Goal: Task Accomplishment & Management: Use online tool/utility

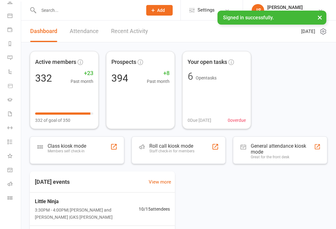
scroll to position [50, 0]
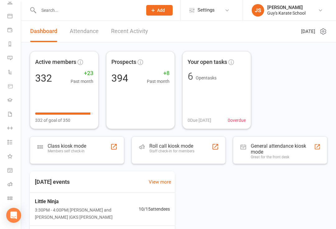
click at [10, 196] on icon at bounding box center [9, 197] width 5 height 5
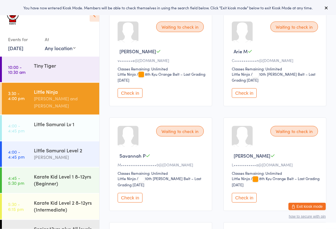
scroll to position [200, 0]
click at [131, 98] on button "Check in" at bounding box center [130, 93] width 25 height 10
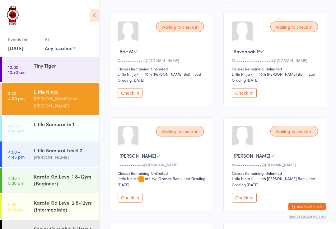
click at [70, 99] on div "[PERSON_NAME] and [PERSON_NAME]" at bounding box center [64, 102] width 60 height 14
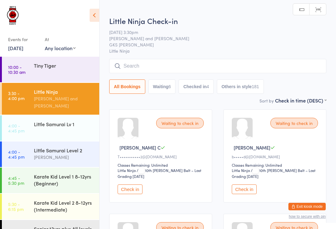
click at [211, 63] on input "search" at bounding box center [217, 66] width 217 height 14
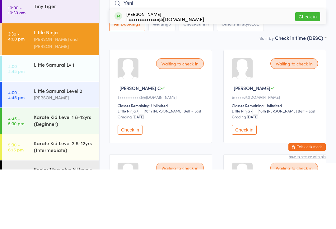
type input "Yani"
click at [159, 76] on div "L••••••••••••a@[DOMAIN_NAME]" at bounding box center [165, 78] width 78 height 5
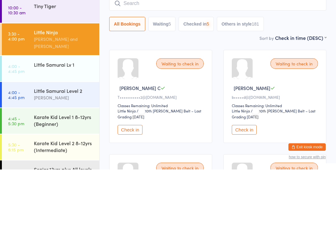
click at [227, 56] on input "search" at bounding box center [217, 63] width 217 height 14
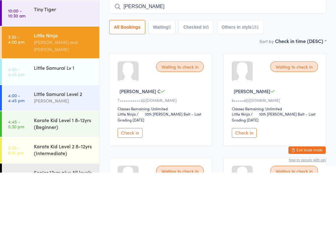
type input "Yani"
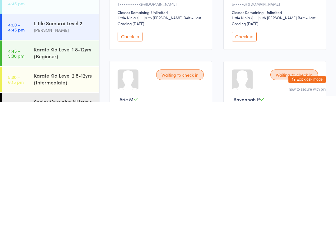
scroll to position [33, 0]
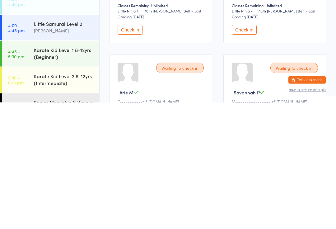
click at [64, 225] on div "Senior 13yrs plus All levels" at bounding box center [64, 228] width 60 height 7
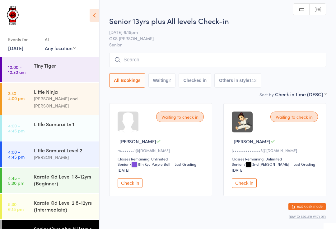
click at [186, 52] on div "Senior 13yrs plus All levels Check-in [DATE] 6:15pm GKS [PERSON_NAME] Senior Ma…" at bounding box center [217, 53] width 217 height 75
click at [217, 58] on input "search" at bounding box center [217, 60] width 217 height 14
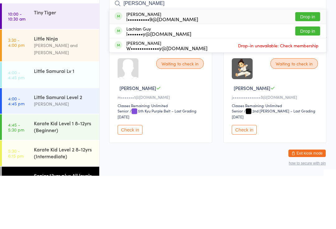
type input "[PERSON_NAME]"
click at [313, 65] on button "Drop in" at bounding box center [307, 69] width 25 height 9
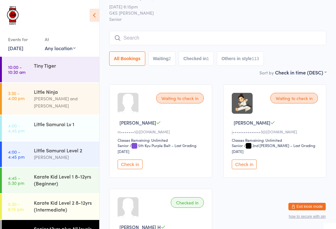
click at [34, 175] on link "4:45 - 5:30 pm Karate Kid Level 1 8-12yrs (Beginner)" at bounding box center [50, 180] width 97 height 26
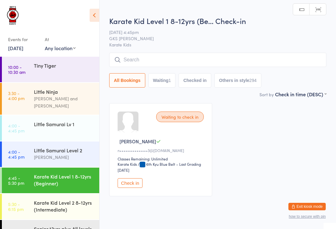
click at [132, 62] on input "search" at bounding box center [217, 60] width 217 height 14
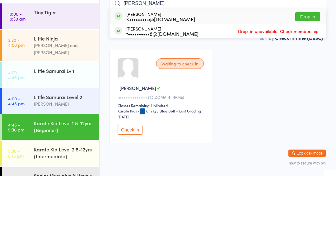
type input "[PERSON_NAME]"
click at [314, 65] on button "Drop in" at bounding box center [307, 69] width 25 height 9
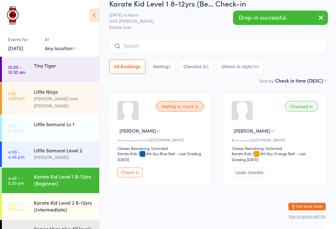
click at [232, 43] on input "search" at bounding box center [217, 46] width 217 height 14
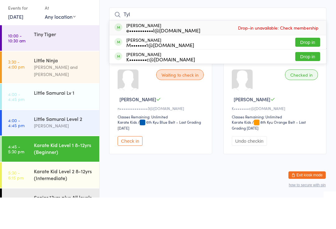
type input "Tyl"
click at [314, 83] on button "Drop in" at bounding box center [307, 87] width 25 height 9
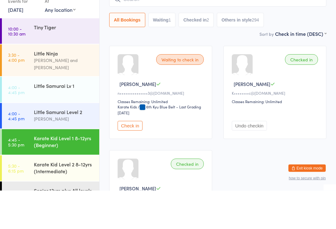
click at [69, 95] on div "[PERSON_NAME] and [PERSON_NAME]" at bounding box center [64, 102] width 60 height 14
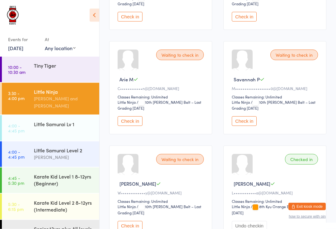
click at [241, 125] on button "Check in" at bounding box center [244, 121] width 25 height 10
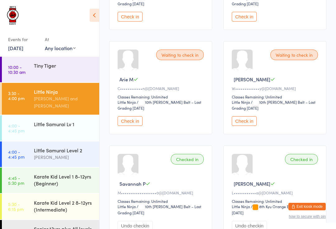
click at [57, 68] on div "Tiny Tiger" at bounding box center [64, 65] width 60 height 7
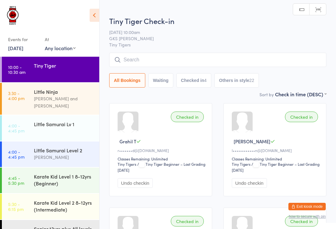
click at [56, 96] on div "[PERSON_NAME] and [PERSON_NAME]" at bounding box center [64, 102] width 60 height 14
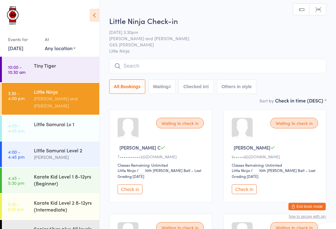
click at [141, 61] on input "search" at bounding box center [217, 66] width 217 height 14
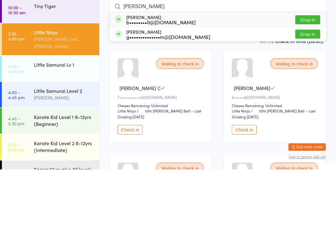
type input "[PERSON_NAME]"
click at [308, 75] on button "Drop in" at bounding box center [307, 79] width 25 height 9
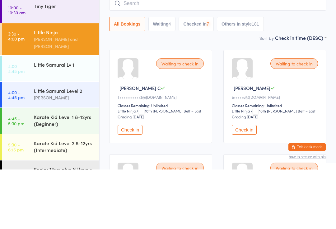
click at [43, 120] on div "Little Samurai Lv 1" at bounding box center [64, 123] width 60 height 7
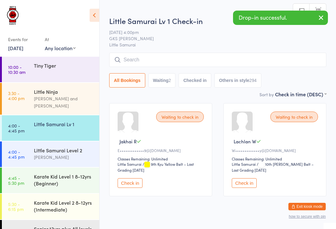
click at [66, 147] on div "Little Samurai Level 2" at bounding box center [64, 150] width 60 height 7
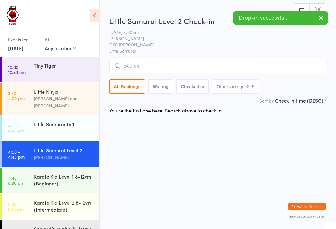
click at [143, 67] on input "search" at bounding box center [217, 66] width 217 height 14
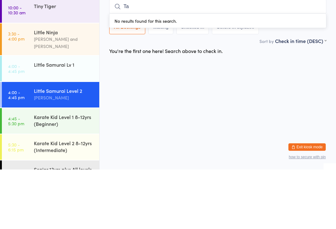
type input "[PERSON_NAME]"
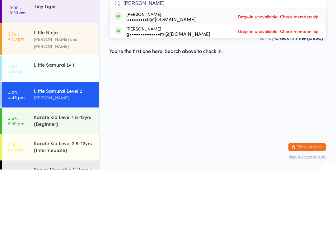
click at [73, 115] on div "Little Samurai Lv 1" at bounding box center [66, 123] width 65 height 17
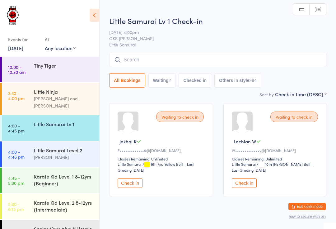
click at [159, 57] on input "search" at bounding box center [217, 60] width 217 height 14
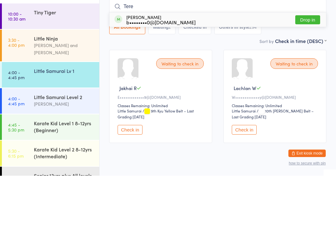
type input "Tere"
click at [308, 68] on button "Drop in" at bounding box center [307, 72] width 25 height 9
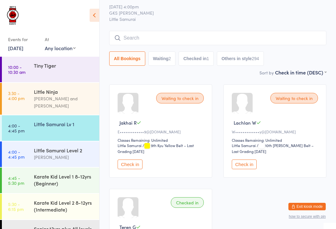
click at [144, 37] on input "search" at bounding box center [217, 38] width 217 height 14
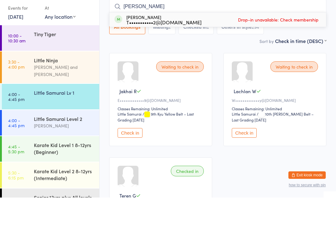
type input "[PERSON_NAME]"
click at [193, 44] on div "[PERSON_NAME] T•••••••••••2@[DOMAIN_NAME] Drop-in unavailable: Check membership" at bounding box center [217, 51] width 217 height 14
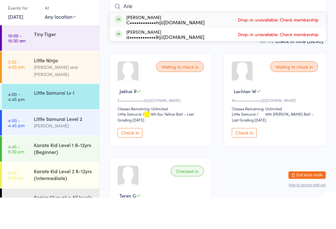
type input "Arie"
click at [179, 51] on div "C••••••••••••n@[DOMAIN_NAME]" at bounding box center [165, 53] width 78 height 5
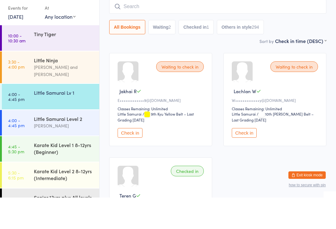
click at [169, 31] on input "search" at bounding box center [217, 38] width 217 height 14
type input "Flyn"
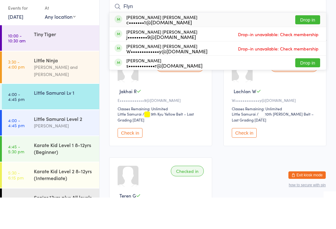
click at [53, 88] on div "Little Ninja" at bounding box center [64, 91] width 60 height 7
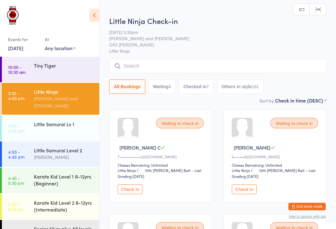
click at [179, 66] on input "search" at bounding box center [217, 66] width 217 height 14
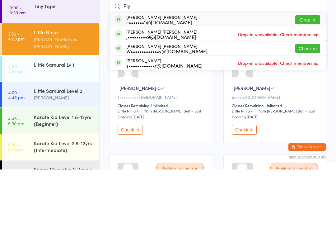
type input "Fly"
click at [309, 103] on button "Check in" at bounding box center [307, 107] width 25 height 9
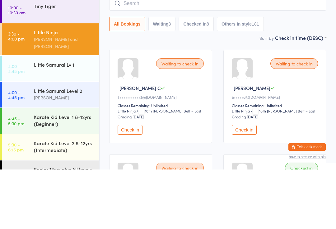
click at [66, 115] on link "4:00 - 4:45 pm Little Samurai Lv 1" at bounding box center [50, 128] width 97 height 26
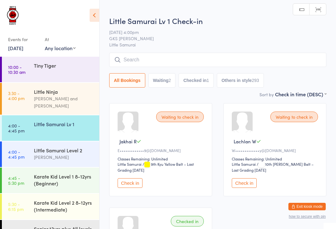
click at [223, 61] on input "search" at bounding box center [217, 60] width 217 height 14
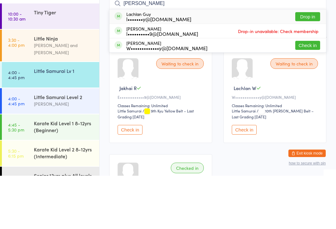
type input "[PERSON_NAME]"
click at [307, 94] on button "Check in" at bounding box center [307, 98] width 25 height 9
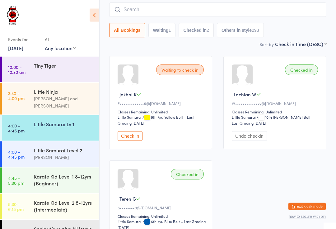
scroll to position [45, 0]
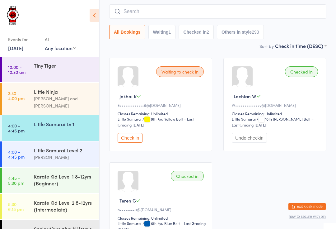
click at [54, 147] on div "Little Samurai Level 2" at bounding box center [64, 150] width 60 height 7
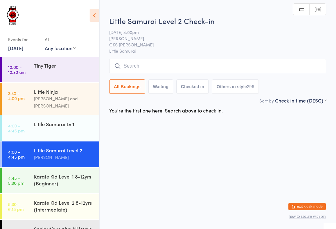
click at [36, 173] on div "Karate Kid Level 1 8-12yrs (Beginner)" at bounding box center [64, 180] width 60 height 14
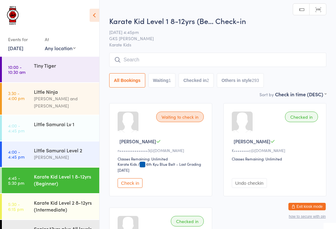
click at [50, 120] on div "Little Samurai Lv 1" at bounding box center [64, 123] width 60 height 7
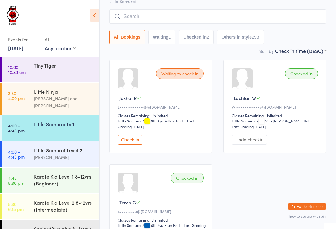
scroll to position [45, 0]
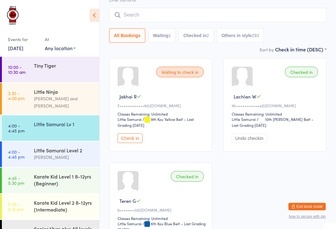
click at [40, 153] on div "[PERSON_NAME]" at bounding box center [64, 156] width 60 height 7
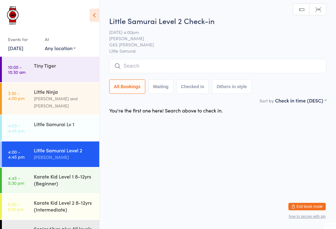
click at [135, 62] on input "search" at bounding box center [217, 66] width 217 height 14
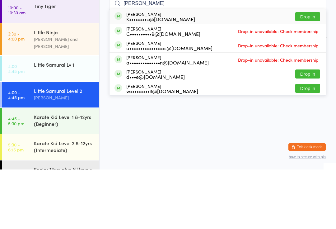
type input "[PERSON_NAME]"
click at [314, 72] on button "Drop in" at bounding box center [307, 76] width 25 height 9
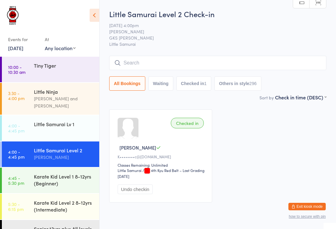
click at [77, 91] on div "Little Ninja" at bounding box center [64, 91] width 60 height 7
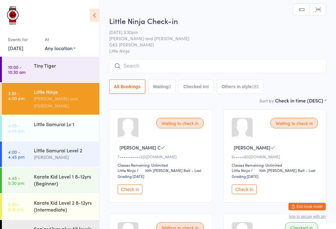
click at [136, 60] on input "search" at bounding box center [217, 66] width 217 height 14
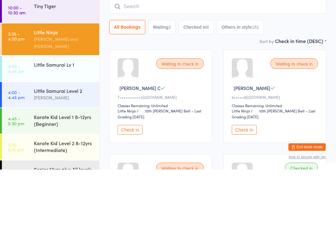
type input "H"
click at [245, 118] on div at bounding box center [242, 128] width 21 height 21
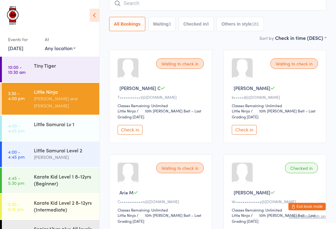
click at [300, 65] on div "Waiting to check in" at bounding box center [294, 63] width 48 height 11
click at [249, 133] on button "Check in" at bounding box center [244, 130] width 25 height 10
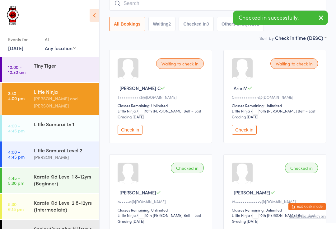
click at [133, 134] on button "Check in" at bounding box center [130, 130] width 25 height 10
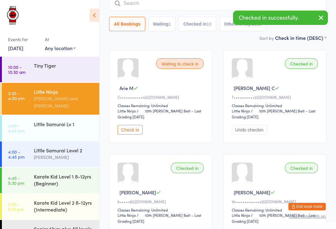
click at [133, 131] on button "Check in" at bounding box center [130, 130] width 25 height 10
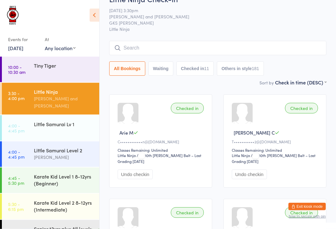
scroll to position [0, 0]
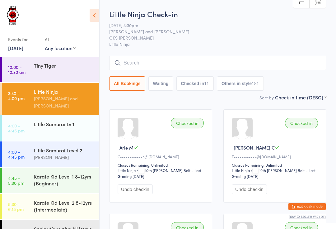
click at [137, 65] on input "search" at bounding box center [217, 63] width 217 height 14
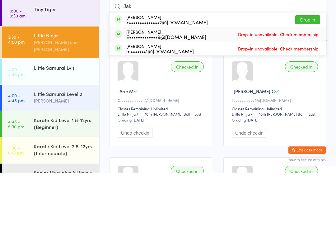
type input "Jak"
click at [153, 91] on div "E•••••••••••••9@[DOMAIN_NAME]" at bounding box center [166, 93] width 80 height 5
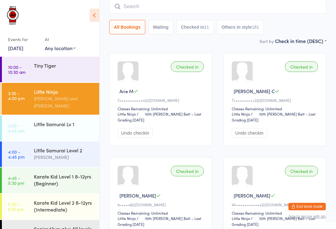
click at [217, 12] on input "search" at bounding box center [217, 6] width 217 height 14
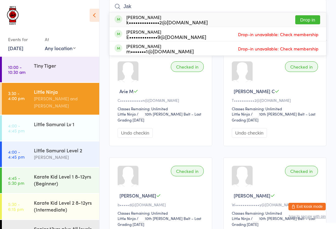
type input "Jak"
click at [151, 37] on div "E•••••••••••••9@[DOMAIN_NAME]" at bounding box center [166, 36] width 80 height 5
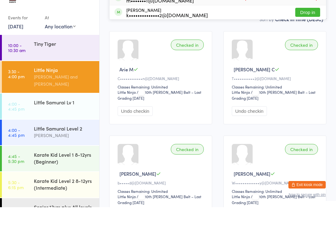
type input "Jakhai"
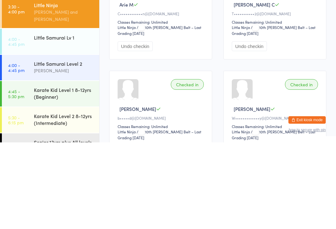
click at [58, 115] on div "Little Samurai Lv 1" at bounding box center [66, 123] width 65 height 17
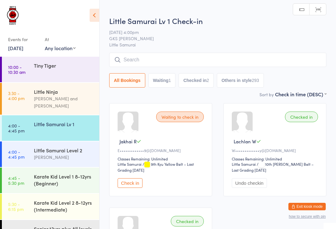
click at [137, 186] on button "Check in" at bounding box center [130, 183] width 25 height 10
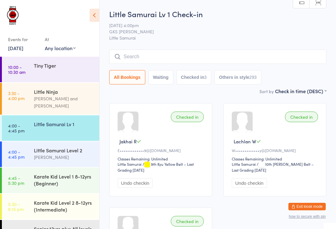
click at [128, 60] on input "search" at bounding box center [217, 56] width 217 height 14
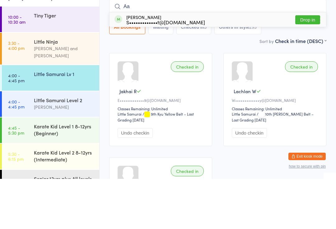
type input "Aa"
click at [136, 70] on div "S•••••••••••••t@[DOMAIN_NAME]" at bounding box center [165, 72] width 79 height 5
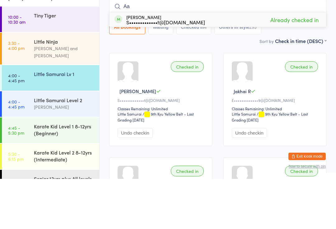
type input "A"
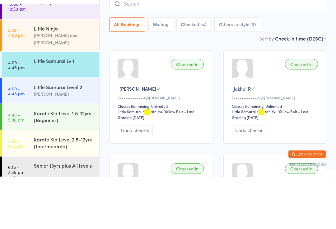
scroll to position [1, 0]
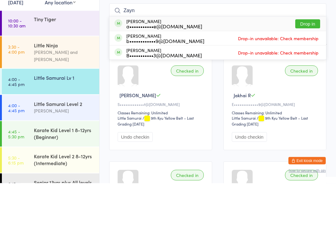
type input "Zayn"
click at [306, 65] on button "Drop in" at bounding box center [307, 69] width 25 height 9
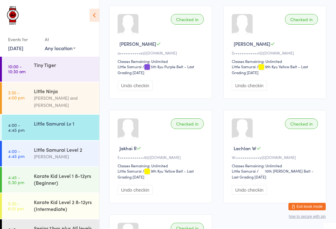
scroll to position [97, 0]
click at [52, 153] on div "[PERSON_NAME]" at bounding box center [64, 156] width 60 height 7
click at [54, 131] on html "You have now entered Kiosk Mode. Members will be able to check themselves in us…" at bounding box center [168, 17] width 336 height 229
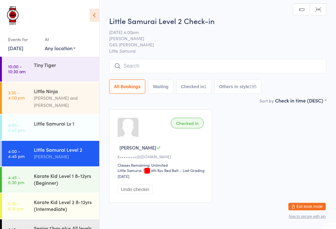
click at [286, 67] on input "search" at bounding box center [217, 66] width 217 height 14
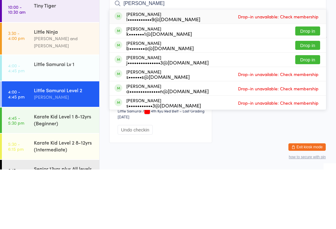
type input "[PERSON_NAME]"
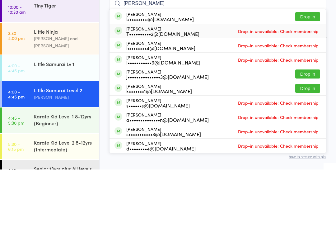
click at [49, 120] on div "Little Samurai Lv 1" at bounding box center [64, 123] width 60 height 7
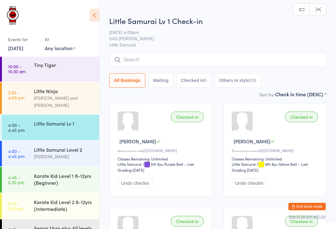
scroll to position [2, 0]
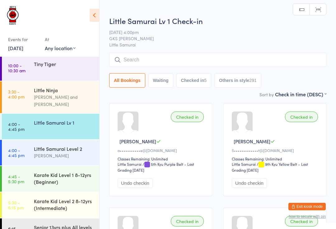
click at [64, 153] on div "[PERSON_NAME]" at bounding box center [64, 155] width 60 height 7
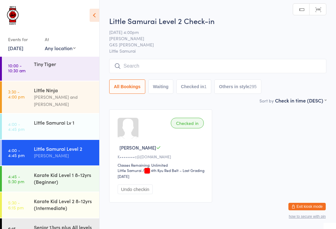
click at [141, 58] on div "Little Samurai Level 2 Check-in [DATE] 4:00pm [PERSON_NAME] GKS [PERSON_NAME] L…" at bounding box center [217, 56] width 217 height 81
click at [145, 71] on input "search" at bounding box center [217, 66] width 217 height 14
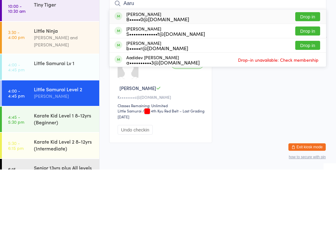
type input "Aaru"
click at [296, 72] on button "Drop in" at bounding box center [307, 76] width 25 height 9
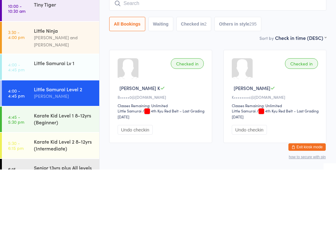
click at [72, 119] on div "Little Samurai Lv 1" at bounding box center [64, 122] width 60 height 7
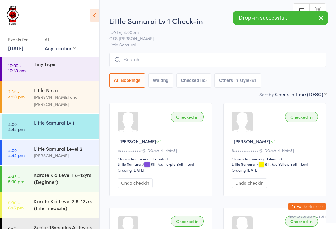
click at [147, 58] on input "search" at bounding box center [217, 60] width 217 height 14
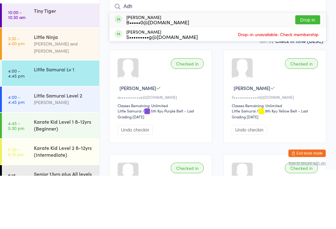
type input "Adh"
click at [313, 68] on button "Drop in" at bounding box center [307, 72] width 25 height 9
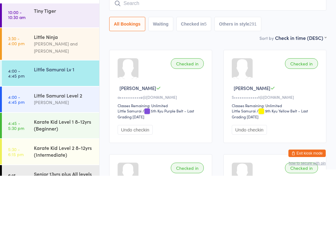
scroll to position [53, 0]
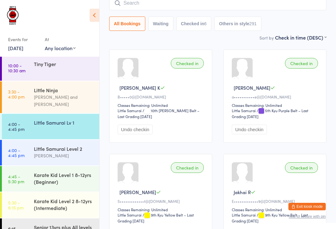
click at [302, 7] on input "search" at bounding box center [217, 3] width 217 height 14
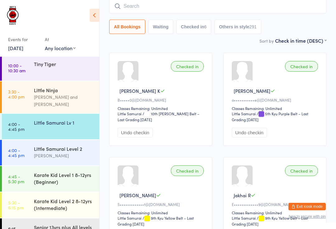
scroll to position [50, 0]
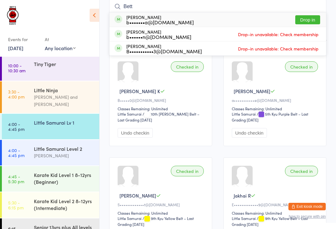
type input "Bett"
click at [313, 18] on button "Drop in" at bounding box center [307, 19] width 25 height 9
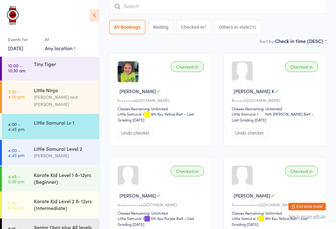
click at [78, 122] on div "Little Samurai Lv 1" at bounding box center [66, 122] width 65 height 17
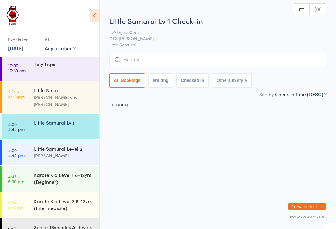
scroll to position [0, 0]
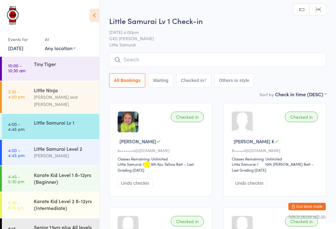
click at [142, 58] on input "search" at bounding box center [217, 60] width 217 height 14
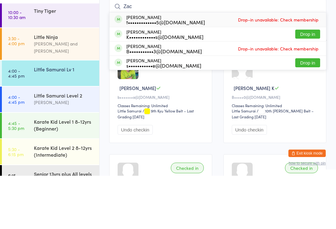
type input "Zac"
click at [183, 87] on div "K••••••••••••s@[DOMAIN_NAME]" at bounding box center [164, 89] width 77 height 5
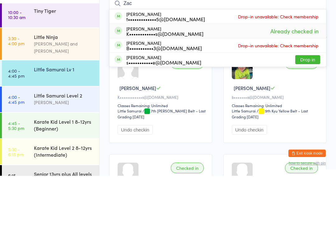
type input "Zac"
click at [300, 79] on span "Already checked in" at bounding box center [294, 84] width 51 height 11
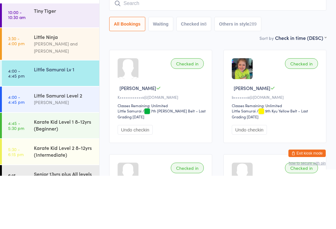
scroll to position [53, 0]
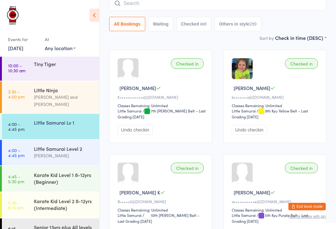
click at [61, 122] on div "Little Samurai Lv 1" at bounding box center [66, 122] width 65 height 17
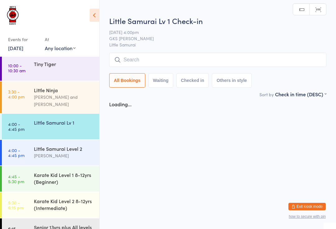
scroll to position [0, 0]
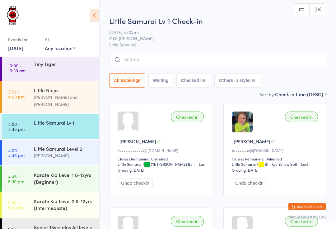
click at [166, 52] on div "Little Samurai Lv 1 Check-in [DATE] 4:00pm GKS [PERSON_NAME] Little Samurai Man…" at bounding box center [217, 53] width 217 height 75
click at [165, 67] on input "search" at bounding box center [217, 60] width 217 height 14
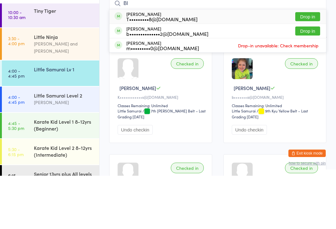
type input "Bl"
click at [160, 79] on div "Blade [PERSON_NAME] b••••••••••••••2@[DOMAIN_NAME]" at bounding box center [167, 84] width 82 height 10
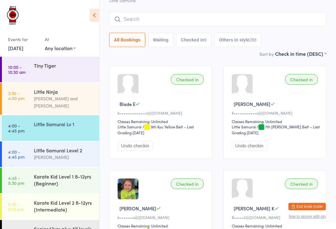
scroll to position [27, 0]
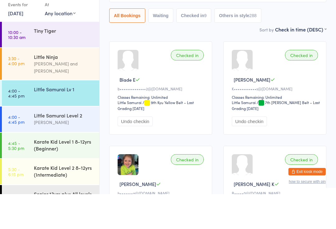
click at [76, 147] on div "Little Samurai Level 2" at bounding box center [64, 150] width 60 height 7
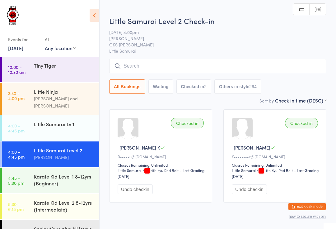
click at [138, 63] on input "search" at bounding box center [217, 66] width 217 height 14
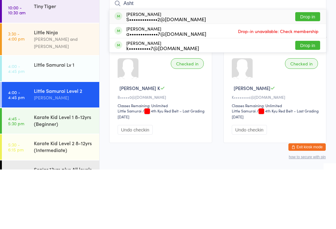
type input "Asht"
click at [298, 72] on button "Drop in" at bounding box center [307, 76] width 25 height 9
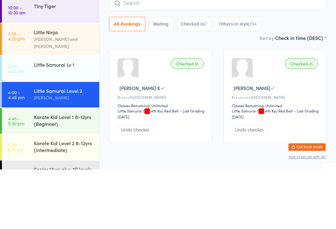
scroll to position [25, 0]
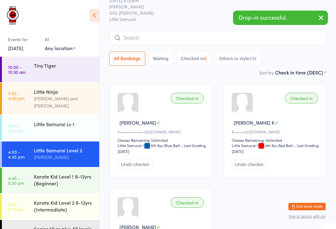
click at [62, 173] on div "Karate Kid Level 1 8-12yrs (Beginner)" at bounding box center [64, 180] width 60 height 14
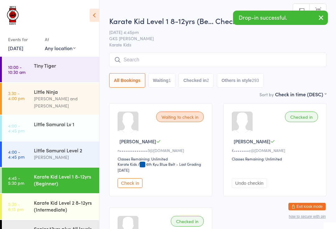
click at [65, 193] on div "Karate Kid Level 2 8-12yrs (Intermediate)" at bounding box center [66, 205] width 65 height 24
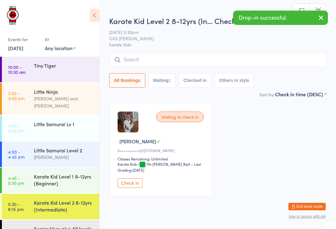
click at [146, 58] on input "search" at bounding box center [217, 60] width 217 height 14
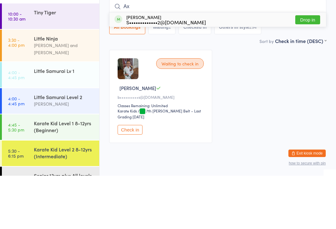
type input "Ax"
click at [300, 68] on button "Drop in" at bounding box center [307, 72] width 25 height 9
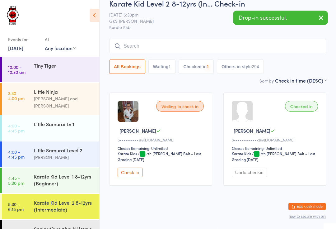
click at [62, 120] on div "Little Samurai Lv 1" at bounding box center [64, 123] width 60 height 7
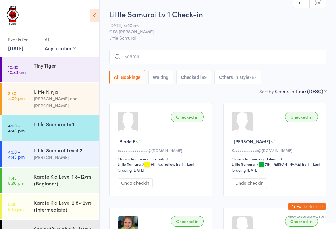
click at [77, 147] on div "Little Samurai Level 2" at bounding box center [64, 150] width 60 height 7
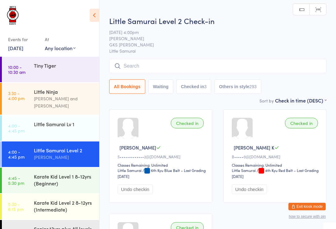
click at [142, 63] on input "search" at bounding box center [217, 66] width 217 height 14
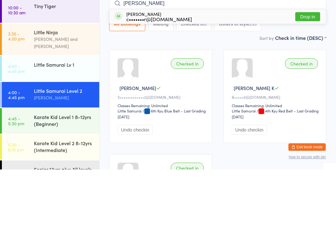
type input "[PERSON_NAME]"
click at [162, 76] on div "c•••••••r@[DOMAIN_NAME]" at bounding box center [159, 78] width 66 height 5
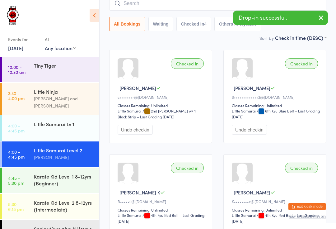
click at [156, 5] on input "search" at bounding box center [217, 3] width 217 height 14
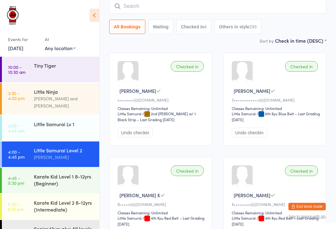
scroll to position [56, 0]
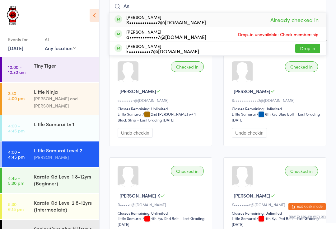
type input "A"
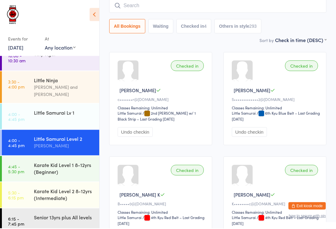
scroll to position [1, 0]
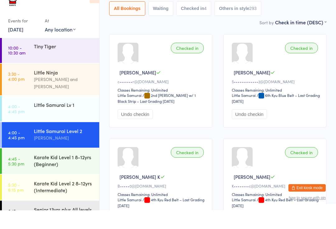
click at [76, 120] on div "Little Samurai Lv 1" at bounding box center [64, 123] width 60 height 7
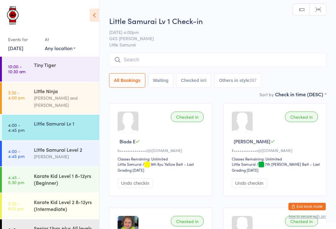
click at [197, 51] on div "Little Samurai Lv 1 Check-in [DATE] 4:00pm GKS [PERSON_NAME] Little Samurai Man…" at bounding box center [217, 53] width 217 height 75
click at [192, 56] on input "search" at bounding box center [217, 60] width 217 height 14
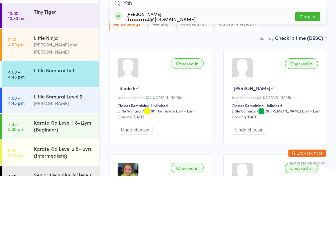
type input "Yoh"
click at [307, 65] on button "Drop in" at bounding box center [307, 69] width 25 height 9
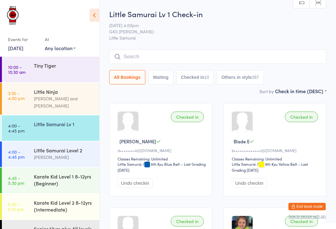
click at [136, 57] on input "search" at bounding box center [217, 56] width 217 height 14
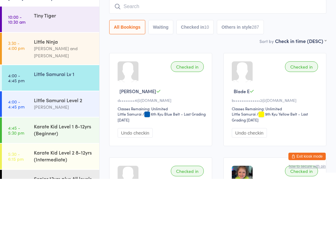
type input "B"
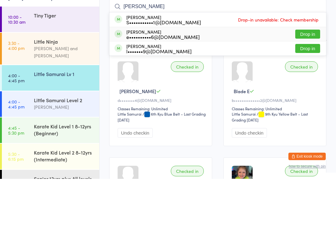
type input "[PERSON_NAME]"
click at [164, 84] on div "e••••••••••6@[DOMAIN_NAME]" at bounding box center [162, 86] width 73 height 5
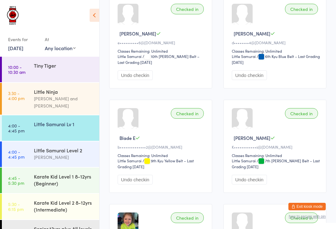
scroll to position [100, 0]
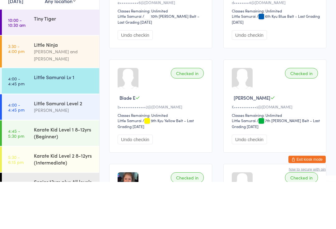
click at [64, 115] on div "Little Samurai Lv 1" at bounding box center [66, 123] width 65 height 17
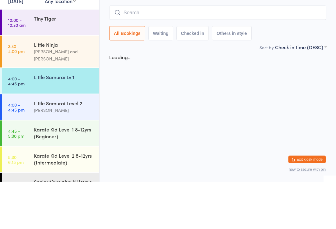
scroll to position [0, 0]
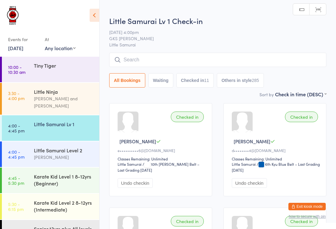
click at [160, 64] on input "search" at bounding box center [217, 60] width 217 height 14
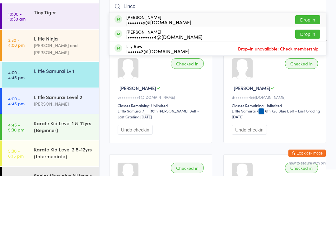
type input "Linco"
click at [308, 68] on button "Drop in" at bounding box center [307, 72] width 25 height 9
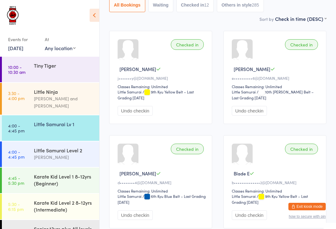
scroll to position [72, 0]
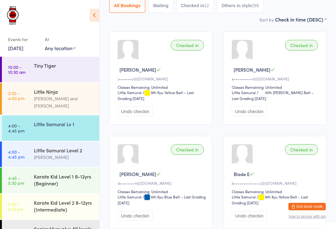
click at [82, 153] on div "[PERSON_NAME]" at bounding box center [64, 156] width 60 height 7
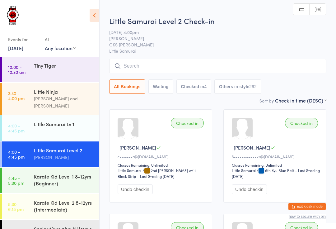
click at [149, 71] on input "search" at bounding box center [217, 66] width 217 height 14
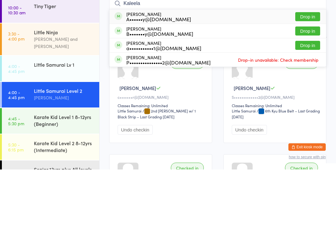
type input "Kaleela"
click at [308, 72] on button "Drop in" at bounding box center [307, 76] width 25 height 9
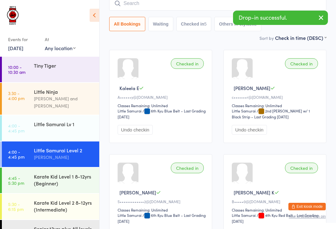
click at [58, 173] on div "Karate Kid Level 1 8-12yrs (Beginner)" at bounding box center [64, 180] width 60 height 14
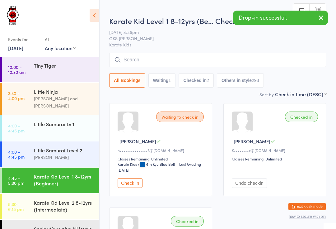
click at [178, 59] on input "search" at bounding box center [217, 60] width 217 height 14
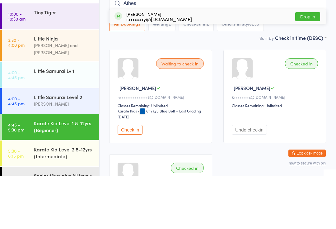
type input "Athea"
click at [307, 65] on button "Drop in" at bounding box center [307, 69] width 25 height 9
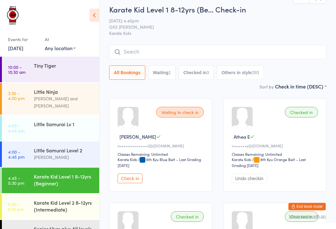
scroll to position [5, 0]
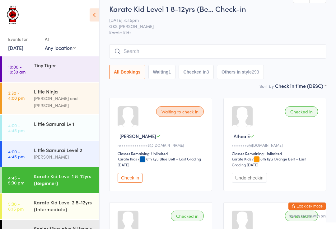
click at [67, 147] on div "Little Samurai Level 2" at bounding box center [64, 150] width 60 height 7
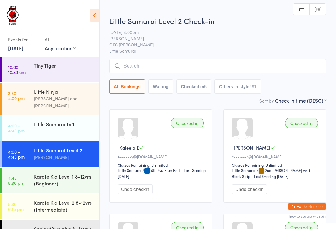
click at [160, 69] on input "search" at bounding box center [217, 66] width 217 height 14
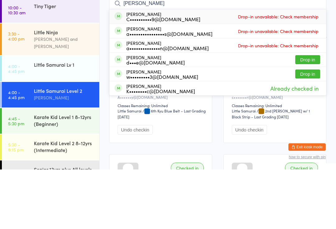
type input "[PERSON_NAME]"
click at [309, 114] on button "Drop in" at bounding box center [307, 118] width 25 height 9
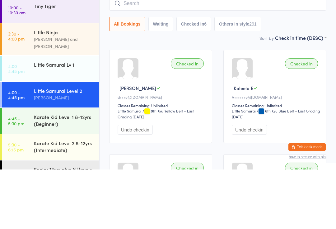
click at [42, 88] on div "Little Ninja" at bounding box center [64, 91] width 60 height 7
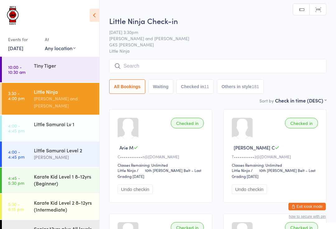
click at [198, 62] on input "search" at bounding box center [217, 66] width 217 height 14
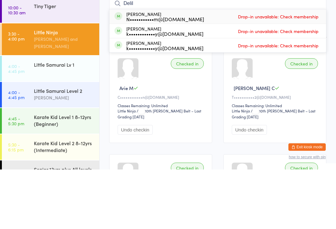
type input "Delil"
click at [202, 69] on div "Delilah Van der merwe N•••••••••••m@[DOMAIN_NAME] Drop-in unavailable: Check me…" at bounding box center [217, 76] width 217 height 14
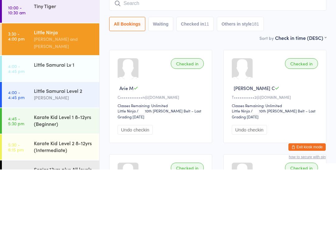
scroll to position [59, 0]
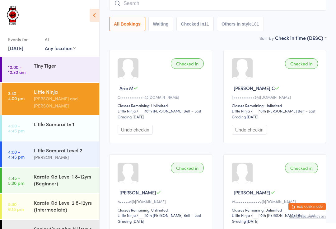
click at [45, 120] on div "Little Samurai Lv 1" at bounding box center [64, 123] width 60 height 7
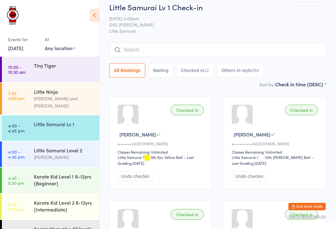
scroll to position [7, 0]
click at [75, 147] on div "Little Samurai Level 2" at bounding box center [64, 150] width 60 height 7
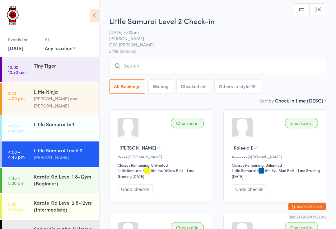
click at [158, 170] on span "/ 9th Kyu Yellow Belt – Last Grading [DATE]" at bounding box center [156, 172] width 76 height 11
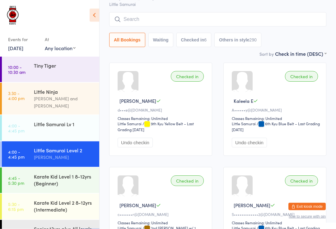
scroll to position [28, 0]
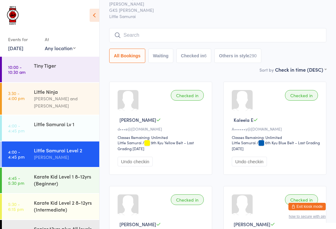
click at [63, 120] on div "Little Samurai Lv 1" at bounding box center [64, 123] width 60 height 7
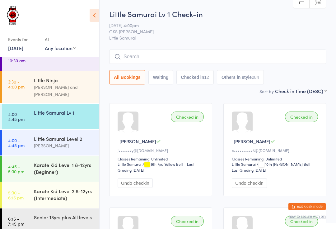
scroll to position [11, 0]
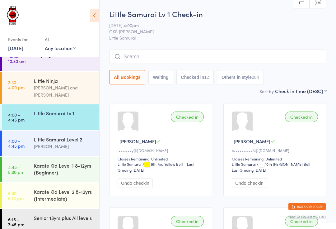
click at [59, 226] on link "6:15 - 7:45 pm Senior 13yrs plus All levels" at bounding box center [50, 222] width 97 height 26
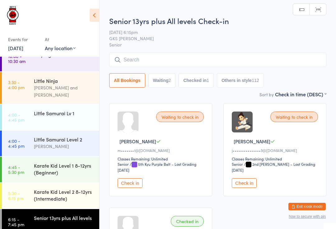
click at [132, 51] on div "Senior 13yrs plus All levels Check-in [DATE] 6:15pm GKS [PERSON_NAME] Senior Ma…" at bounding box center [217, 53] width 217 height 75
click at [129, 54] on input "search" at bounding box center [217, 60] width 217 height 14
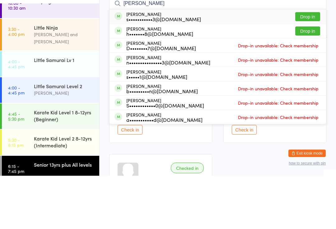
type input "[PERSON_NAME]"
click at [313, 65] on button "Drop in" at bounding box center [307, 69] width 25 height 9
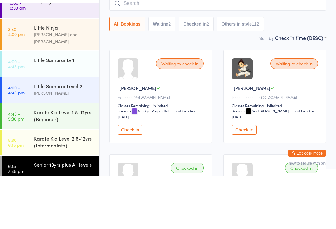
click at [110, 70] on button "All Bookings" at bounding box center [127, 77] width 36 height 14
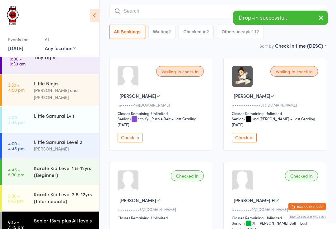
scroll to position [1, 0]
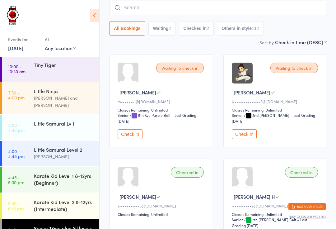
click at [138, 15] on input "search" at bounding box center [217, 8] width 217 height 14
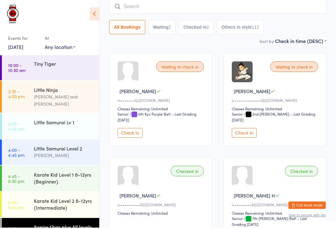
type input "A"
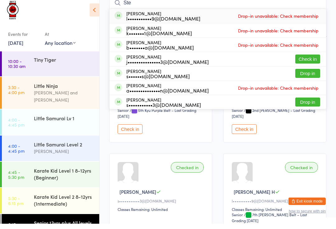
type input "Ste"
click at [307, 103] on button "Drop in" at bounding box center [307, 107] width 25 height 9
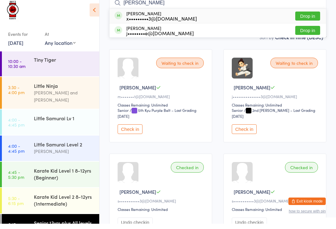
type input "[PERSON_NAME]"
click at [309, 31] on button "Drop in" at bounding box center [307, 35] width 25 height 9
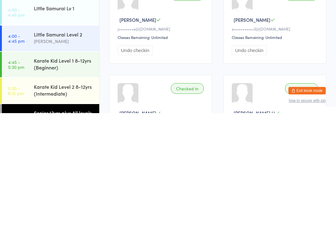
scroll to position [111, 0]
click at [53, 167] on div "Karate Kid Level 1 8-12yrs (Beginner)" at bounding box center [66, 179] width 65 height 24
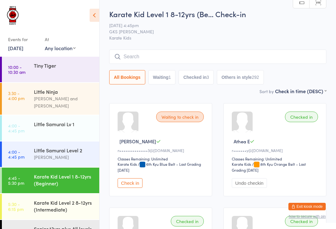
click at [129, 55] on input "search" at bounding box center [217, 56] width 217 height 14
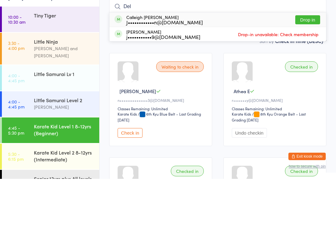
type input "Deli"
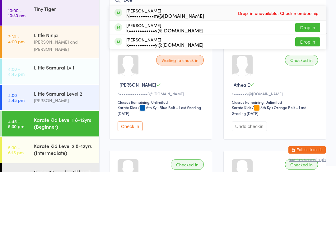
click at [56, 115] on div "Little Samurai Lv 1" at bounding box center [66, 123] width 65 height 17
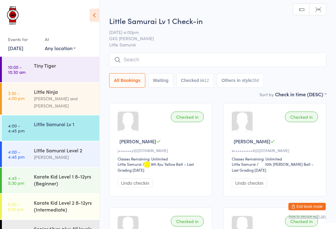
click at [128, 56] on input "search" at bounding box center [217, 60] width 217 height 14
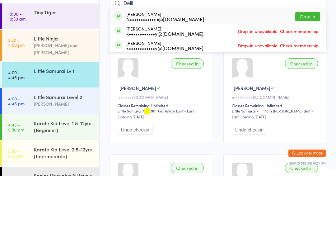
type input "Delil"
click at [310, 65] on button "Drop in" at bounding box center [307, 69] width 25 height 9
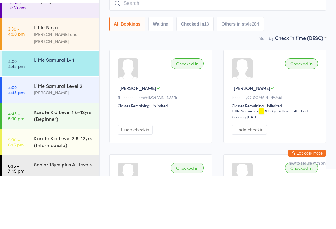
scroll to position [11, 0]
click at [75, 136] on div "Little Samurai Level 2" at bounding box center [64, 139] width 60 height 7
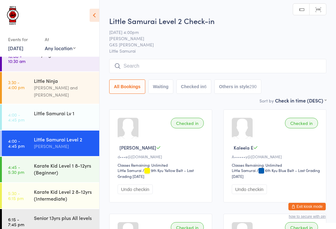
click at [85, 162] on div "Karate Kid Level 1 8-12yrs (Beginner)" at bounding box center [64, 169] width 60 height 14
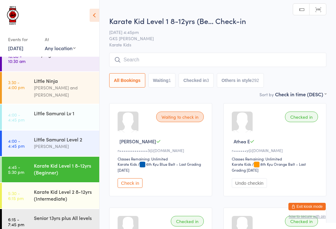
click at [179, 58] on input "search" at bounding box center [217, 60] width 217 height 14
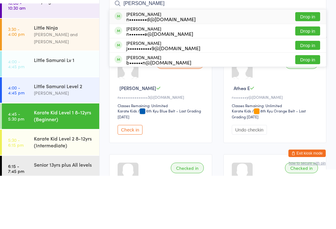
type input "[PERSON_NAME]"
click at [310, 80] on button "Drop in" at bounding box center [307, 84] width 25 height 9
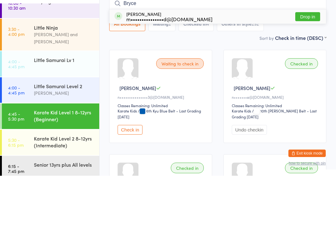
type input "Bryce"
click at [203, 63] on div "[PERSON_NAME] m•••••••••••••••d@[DOMAIN_NAME] Drop in" at bounding box center [217, 70] width 217 height 14
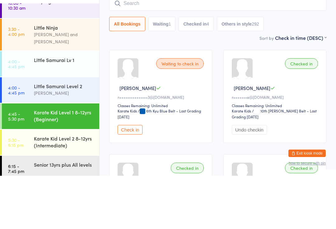
scroll to position [53, 0]
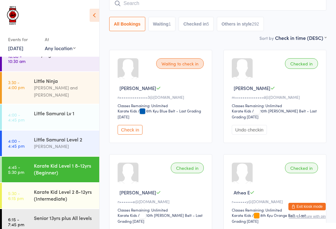
click at [235, 11] on input "search" at bounding box center [217, 3] width 217 height 14
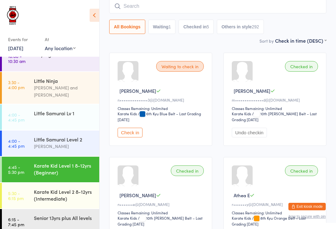
scroll to position [50, 0]
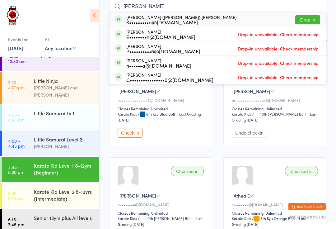
type input "[PERSON_NAME]"
click at [313, 19] on button "Drop in" at bounding box center [307, 19] width 25 height 9
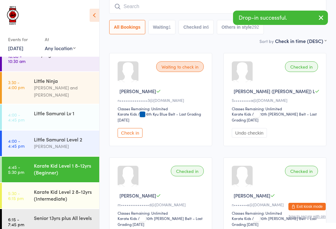
click at [207, 2] on input "search" at bounding box center [217, 6] width 217 height 14
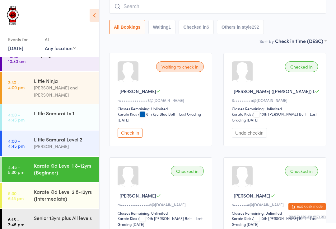
click at [173, 10] on input "search" at bounding box center [217, 6] width 217 height 14
click at [157, 8] on input "search" at bounding box center [217, 6] width 217 height 14
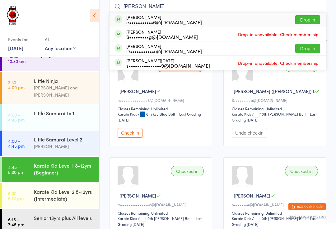
type input "[PERSON_NAME]"
click at [308, 21] on button "Drop in" at bounding box center [307, 19] width 25 height 9
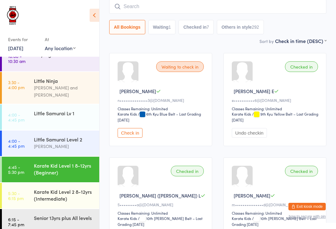
click at [61, 162] on div "Karate Kid Level 1 8-12yrs (Beginner)" at bounding box center [64, 169] width 60 height 14
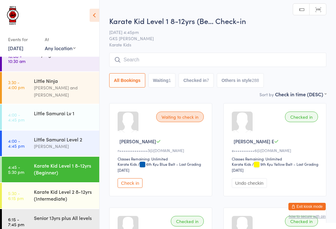
click at [199, 62] on input "search" at bounding box center [217, 60] width 217 height 14
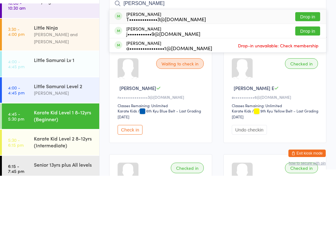
type input "[PERSON_NAME]"
click at [307, 65] on button "Drop in" at bounding box center [307, 69] width 25 height 9
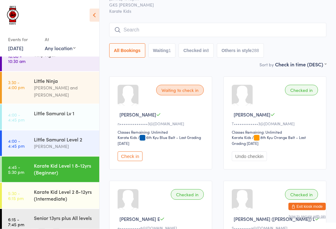
scroll to position [26, 0]
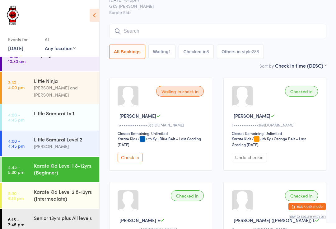
click at [273, 30] on input "search" at bounding box center [217, 31] width 217 height 14
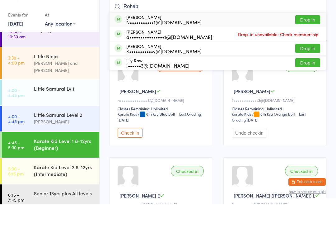
type input "Rohab"
click at [311, 40] on button "Drop in" at bounding box center [307, 44] width 25 height 9
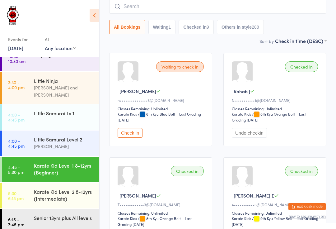
click at [198, 9] on input "search" at bounding box center [217, 6] width 217 height 14
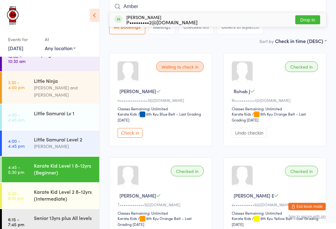
type input "Amber"
click at [174, 23] on div "P•••••••••2@[DOMAIN_NAME]" at bounding box center [161, 22] width 71 height 5
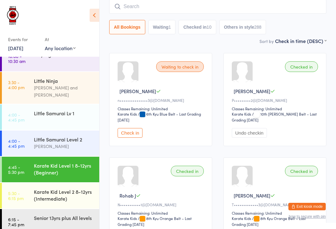
click at [130, 7] on input "search" at bounding box center [217, 6] width 217 height 14
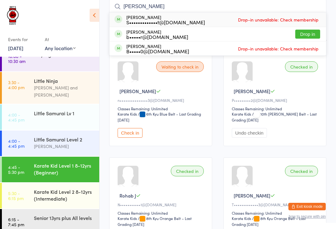
type input "[PERSON_NAME]"
click at [169, 34] on div "b•••••r@[DOMAIN_NAME]" at bounding box center [157, 36] width 62 height 5
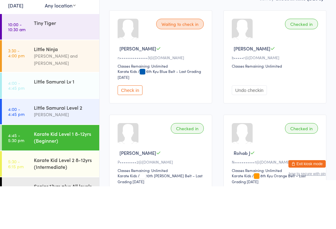
scroll to position [0, 0]
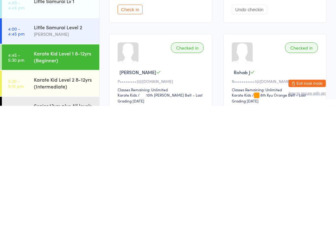
click at [81, 199] on div "Karate Kid Level 2 8-12yrs (Intermediate)" at bounding box center [64, 206] width 60 height 14
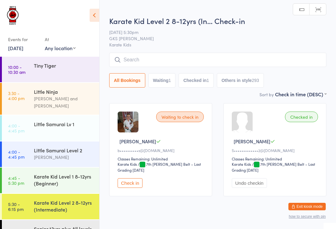
click at [178, 55] on input "search" at bounding box center [217, 60] width 217 height 14
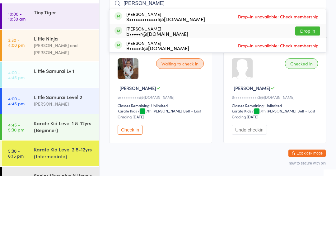
type input "[PERSON_NAME]"
click at [257, 77] on div "[PERSON_NAME] b•••••r@[DOMAIN_NAME] Drop in" at bounding box center [217, 84] width 217 height 14
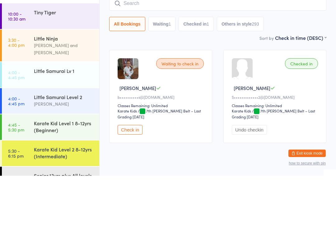
scroll to position [19, 0]
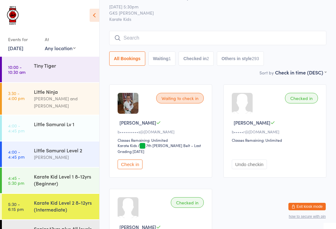
click at [263, 33] on input "search" at bounding box center [217, 38] width 217 height 14
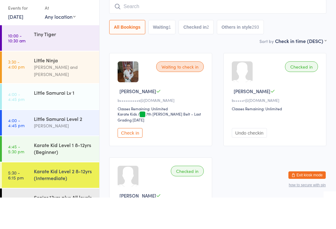
scroll to position [50, 0]
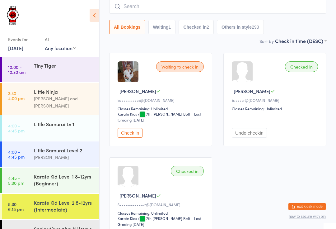
click at [191, 198] on div "[PERSON_NAME]" at bounding box center [162, 195] width 88 height 7
click at [60, 173] on div "Karate Kid Level 1 8-12yrs (Beginner)" at bounding box center [64, 180] width 60 height 14
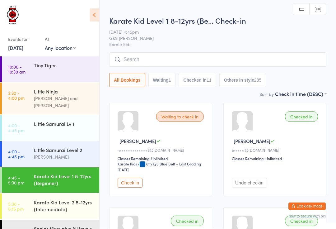
click at [244, 58] on input "search" at bounding box center [217, 60] width 217 height 14
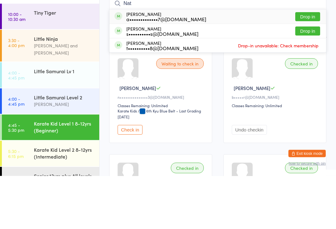
type input "Nat"
click at [305, 65] on button "Drop in" at bounding box center [307, 69] width 25 height 9
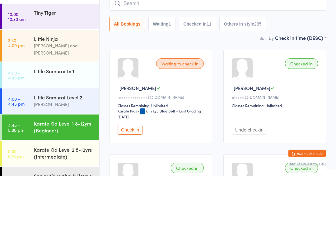
scroll to position [53, 0]
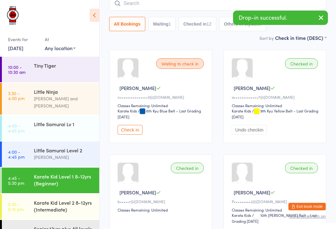
click at [162, 7] on input "search" at bounding box center [217, 3] width 217 height 14
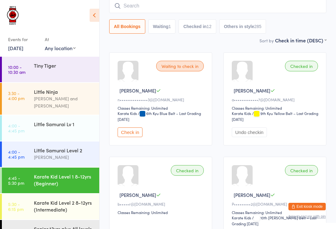
scroll to position [50, 0]
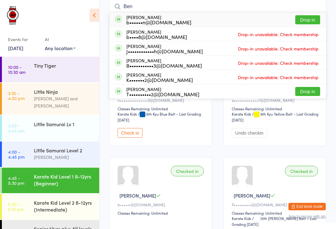
click at [317, 12] on input "Ben" at bounding box center [217, 6] width 217 height 14
type input "Ben"
click at [307, 18] on button "Drop in" at bounding box center [307, 19] width 25 height 9
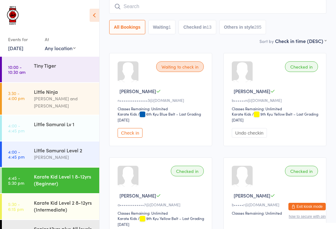
click at [156, 7] on input "search" at bounding box center [217, 6] width 217 height 14
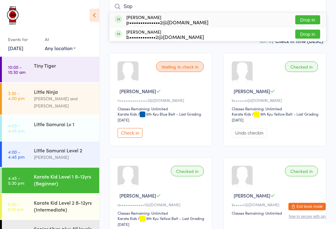
type input "Sop"
click at [310, 19] on button "Drop in" at bounding box center [307, 19] width 25 height 9
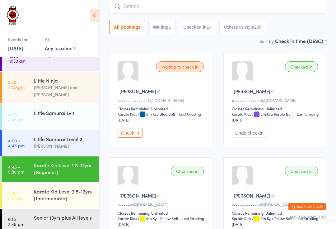
scroll to position [11, 0]
click at [83, 188] on div "Karate Kid Level 2 8-12yrs (Intermediate)" at bounding box center [64, 195] width 60 height 14
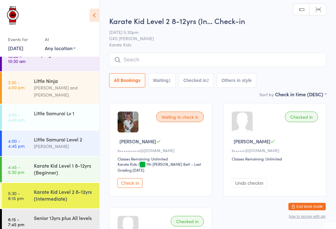
click at [165, 64] on input "search" at bounding box center [217, 60] width 217 height 14
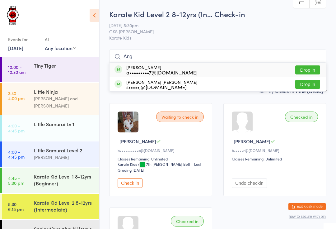
type input "Ange"
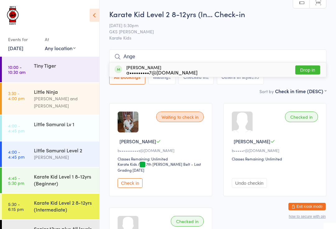
click at [170, 55] on input "Ange" at bounding box center [217, 56] width 217 height 14
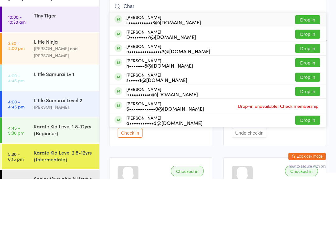
type input "Char"
click at [166, 79] on div "[PERSON_NAME] D••••••••7@[DOMAIN_NAME]" at bounding box center [161, 84] width 70 height 10
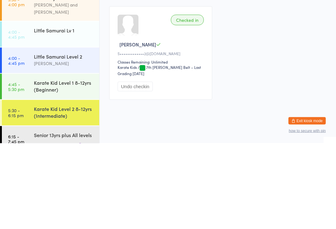
scroll to position [9, 0]
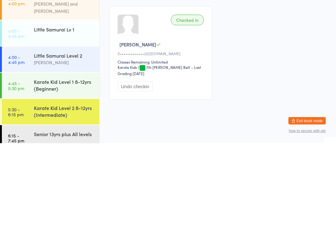
click at [67, 158] on div "Karate Kid Level 1 8-12yrs (Beginner)" at bounding box center [66, 170] width 65 height 24
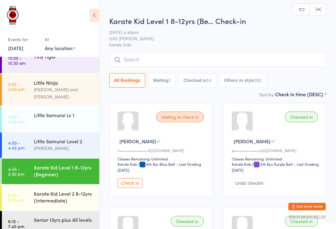
click at [241, 56] on input "search" at bounding box center [217, 60] width 217 height 14
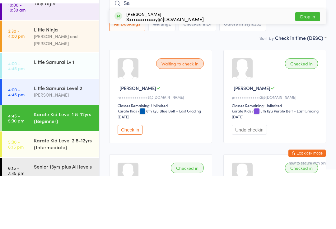
type input "Sa"
click at [310, 65] on button "Drop in" at bounding box center [307, 69] width 25 height 9
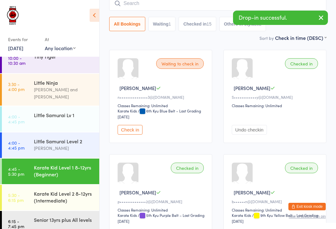
click at [76, 195] on div "Karate Kid Level 2 8-12yrs (Intermediate)" at bounding box center [64, 197] width 60 height 14
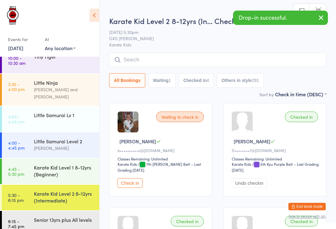
click at [186, 63] on input "search" at bounding box center [217, 60] width 217 height 14
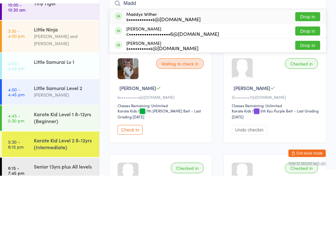
type input "Madd"
click at [311, 80] on button "Drop in" at bounding box center [307, 84] width 25 height 9
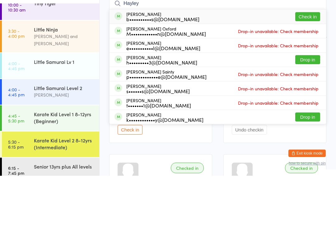
type input "Hayley"
click at [311, 65] on button "Check in" at bounding box center [307, 69] width 25 height 9
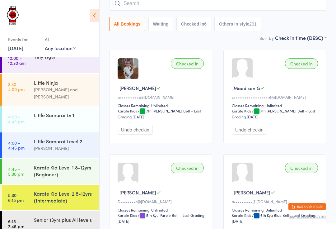
click at [212, 0] on input "search" at bounding box center [217, 3] width 217 height 14
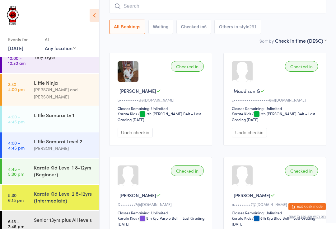
scroll to position [50, 0]
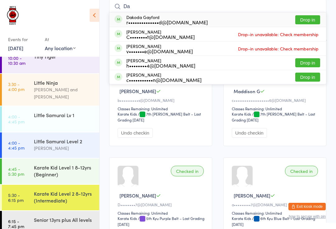
type input "Da"
click at [309, 61] on button "Drop in" at bounding box center [307, 62] width 25 height 9
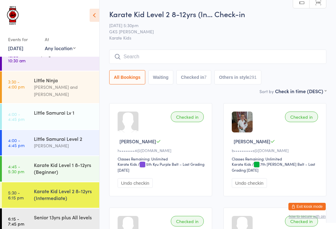
scroll to position [11, 0]
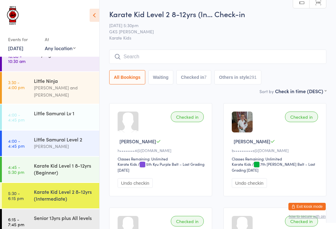
click at [30, 77] on link "3:30 - 4:00 pm Little Ninja Lachlan [PERSON_NAME] and [PERSON_NAME]" at bounding box center [50, 88] width 97 height 32
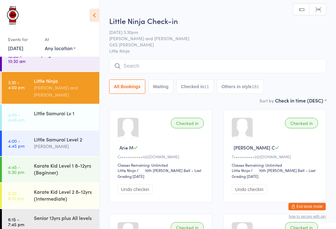
click at [22, 209] on link "6:15 - 7:45 pm Senior 13yrs plus All levels" at bounding box center [50, 222] width 97 height 26
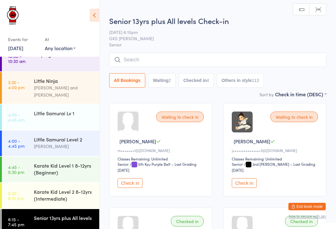
click at [257, 56] on input "search" at bounding box center [217, 60] width 217 height 14
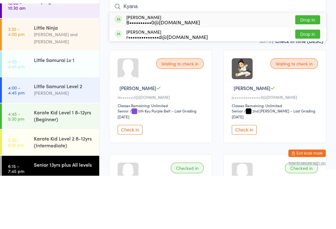
type input "Kyana"
click at [307, 68] on button "Drop in" at bounding box center [307, 72] width 25 height 9
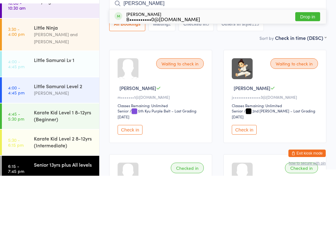
type input "[PERSON_NAME]"
click at [310, 65] on button "Drop in" at bounding box center [307, 69] width 25 height 9
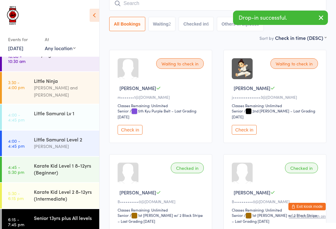
click at [320, 15] on icon "button" at bounding box center [320, 18] width 7 height 8
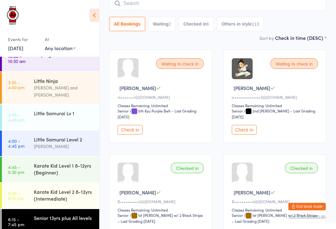
click at [255, 6] on input "search" at bounding box center [217, 3] width 217 height 14
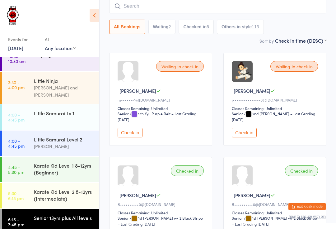
scroll to position [50, 0]
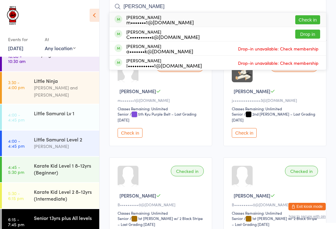
type input "[PERSON_NAME]"
click at [306, 32] on button "Drop in" at bounding box center [307, 34] width 25 height 9
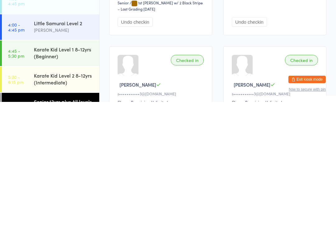
scroll to position [253, 0]
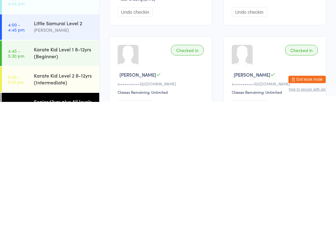
click at [65, 225] on div "Senior 13yrs plus All levels" at bounding box center [64, 228] width 60 height 7
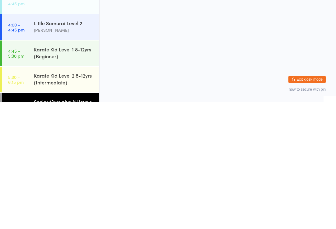
scroll to position [0, 0]
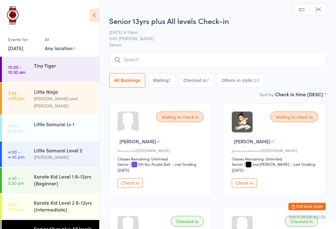
click at [155, 58] on input "search" at bounding box center [217, 60] width 217 height 14
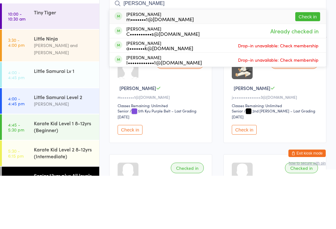
type input "[PERSON_NAME]"
click at [311, 65] on button "Check in" at bounding box center [307, 69] width 25 height 9
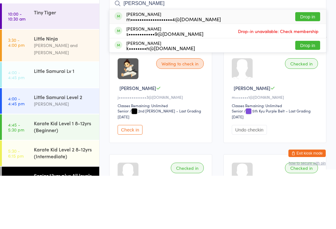
type input "[PERSON_NAME]"
click at [311, 65] on button "Drop in" at bounding box center [307, 69] width 25 height 9
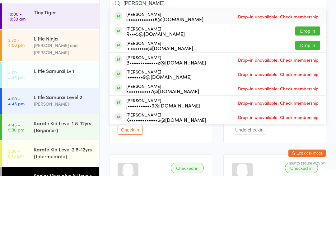
type input "[PERSON_NAME]"
click at [311, 94] on button "Drop in" at bounding box center [307, 98] width 25 height 9
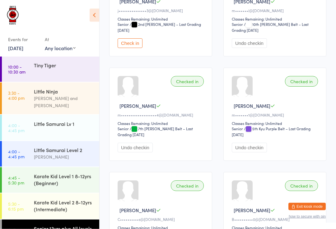
scroll to position [147, 0]
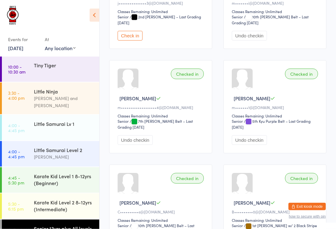
click at [75, 219] on div "Senior 13yrs plus All levels" at bounding box center [66, 227] width 65 height 17
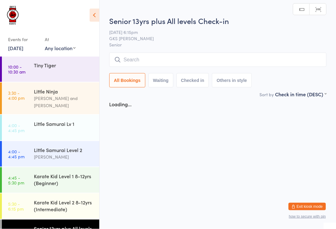
scroll to position [0, 0]
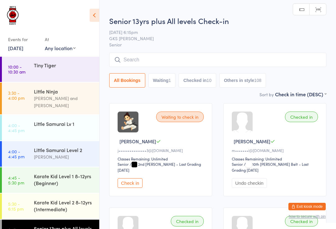
click at [167, 55] on input "search" at bounding box center [217, 60] width 217 height 14
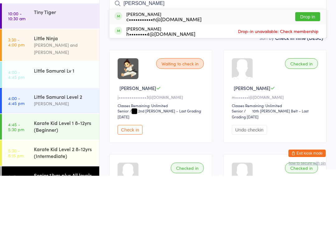
type input "[PERSON_NAME]"
click at [311, 65] on button "Drop in" at bounding box center [307, 69] width 25 height 9
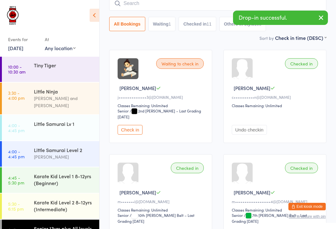
click at [191, 3] on input "search" at bounding box center [217, 3] width 217 height 14
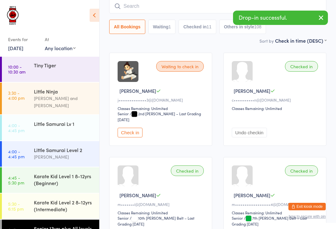
scroll to position [50, 0]
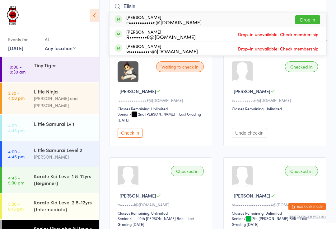
type input "Ellsie"
click at [310, 19] on button "Drop in" at bounding box center [307, 19] width 25 height 9
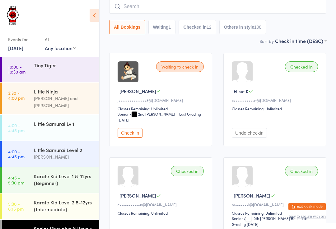
click at [173, 7] on input "search" at bounding box center [217, 6] width 217 height 14
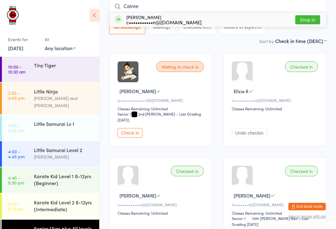
type input "Catree"
click at [304, 22] on button "Drop in" at bounding box center [307, 19] width 25 height 9
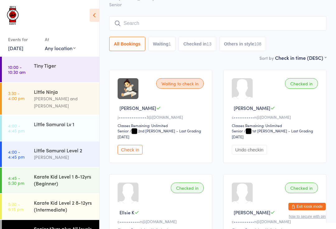
scroll to position [0, 0]
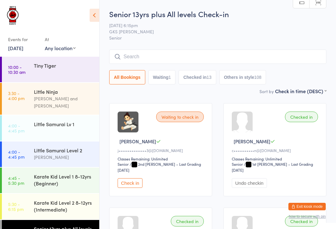
click at [280, 63] on input "search" at bounding box center [217, 56] width 217 height 14
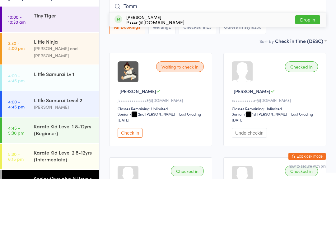
type input "Tomm"
click at [315, 65] on button "Drop in" at bounding box center [307, 69] width 25 height 9
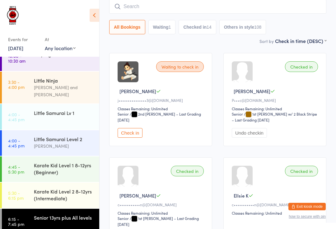
scroll to position [11, 0]
click at [30, 211] on link "6:15 - 7:45 pm Senior 13yrs plus All levels" at bounding box center [50, 222] width 97 height 26
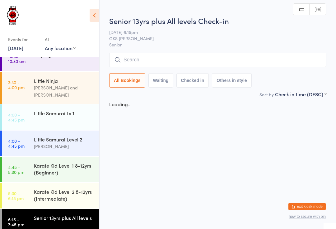
scroll to position [0, 0]
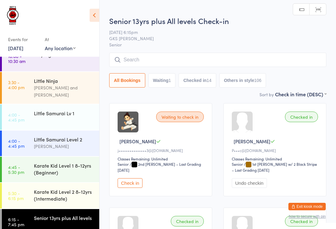
click at [135, 60] on input "search" at bounding box center [217, 60] width 217 height 14
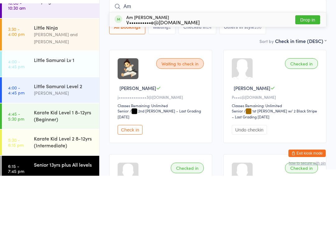
type input "Am"
click at [302, 68] on button "Drop in" at bounding box center [307, 72] width 25 height 9
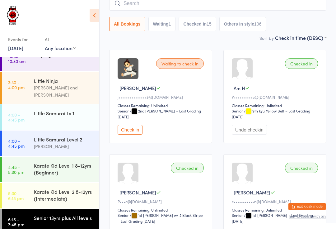
click at [155, 2] on input "search" at bounding box center [217, 3] width 217 height 14
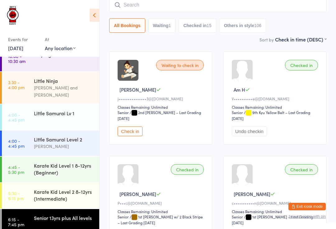
scroll to position [50, 0]
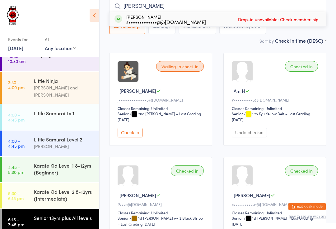
type input "[PERSON_NAME]"
click at [304, 18] on span "Drop-in unavailable: Check membership" at bounding box center [278, 19] width 84 height 9
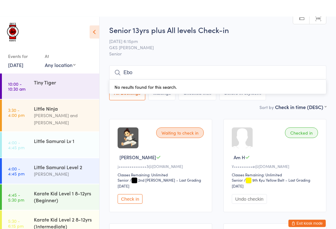
scroll to position [0, 0]
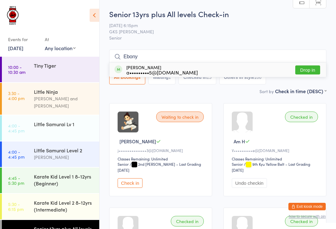
type input "Ebony"
click at [305, 65] on button "Drop in" at bounding box center [307, 69] width 25 height 9
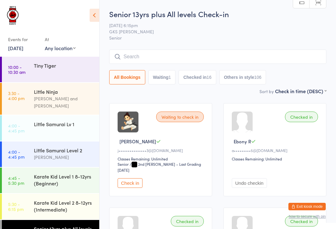
click at [234, 54] on input "search" at bounding box center [217, 56] width 217 height 14
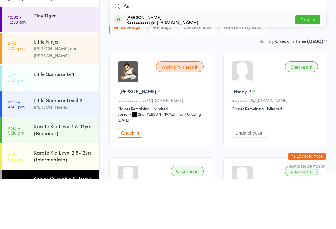
type input "Ad"
click at [249, 63] on div "[PERSON_NAME] S•••••••••g@[DOMAIN_NAME] Drop in" at bounding box center [217, 70] width 217 height 14
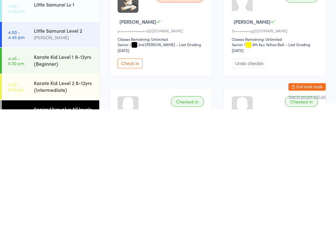
click at [72, 220] on div "Senior 13yrs plus All levels" at bounding box center [66, 228] width 65 height 17
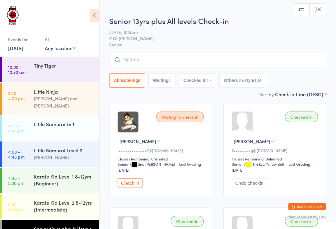
click at [174, 50] on div "Senior 13yrs plus All levels Check-in [DATE] 6:15pm GKS [PERSON_NAME] Senior Ma…" at bounding box center [217, 53] width 217 height 75
click at [178, 54] on input "search" at bounding box center [217, 60] width 217 height 14
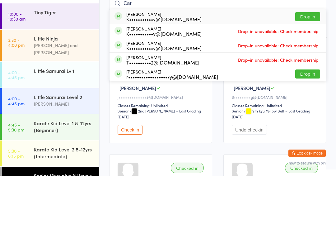
type input "Car"
click at [310, 65] on button "Drop in" at bounding box center [307, 69] width 25 height 9
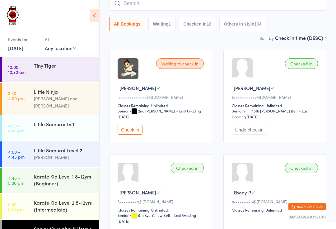
click at [239, 19] on button "Others in style 104" at bounding box center [242, 24] width 47 height 14
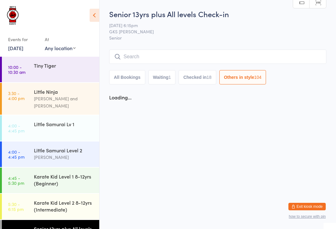
scroll to position [0, 0]
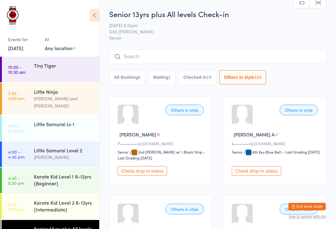
click at [60, 225] on div "Senior 13yrs plus All levels" at bounding box center [64, 228] width 60 height 7
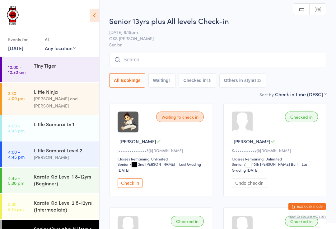
click at [204, 58] on input "search" at bounding box center [217, 60] width 217 height 14
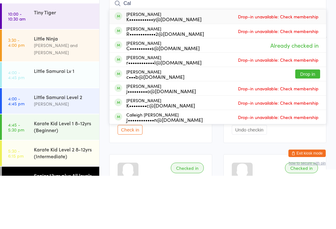
type input "Cal"
click at [308, 123] on button "Drop in" at bounding box center [307, 127] width 25 height 9
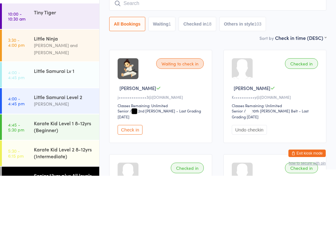
scroll to position [53, 0]
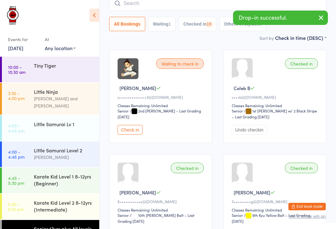
click at [204, 6] on input "search" at bounding box center [217, 3] width 217 height 14
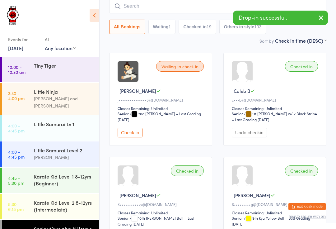
scroll to position [50, 0]
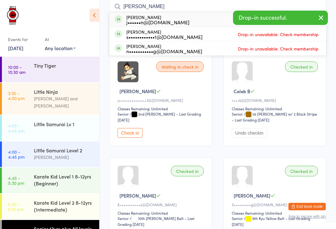
type input "[PERSON_NAME]"
click at [319, 15] on button "Drop in" at bounding box center [307, 19] width 25 height 9
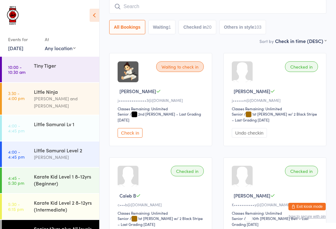
click at [125, 12] on input "search" at bounding box center [217, 6] width 217 height 14
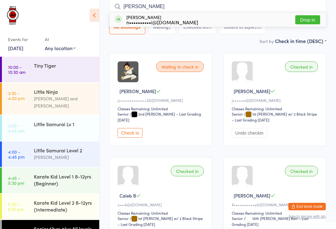
type input "[PERSON_NAME]"
click at [305, 21] on button "Drop in" at bounding box center [307, 19] width 25 height 9
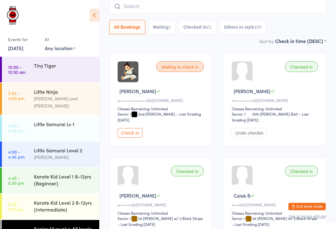
click at [137, 10] on input "search" at bounding box center [217, 6] width 217 height 14
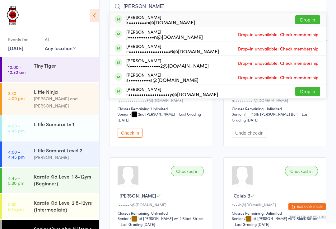
type input "[PERSON_NAME]"
click at [307, 23] on button "Drop in" at bounding box center [307, 19] width 25 height 9
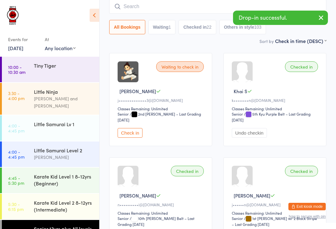
click at [185, 13] on input "search" at bounding box center [217, 6] width 217 height 14
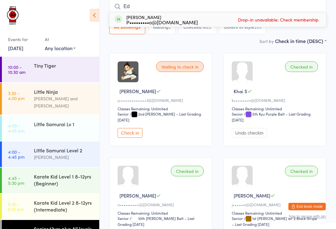
type input "E"
